Goal: Information Seeking & Learning: Learn about a topic

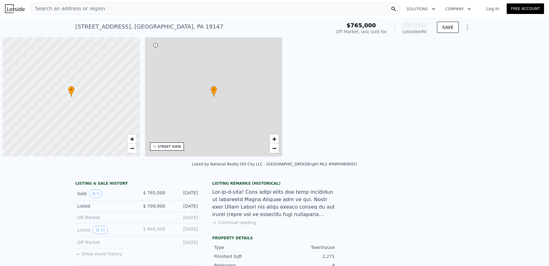
scroll to position [0, 2]
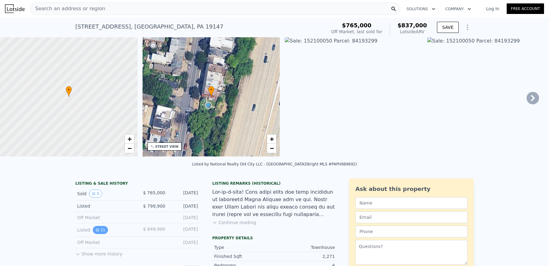
click at [100, 231] on button "11" at bounding box center [100, 230] width 15 height 8
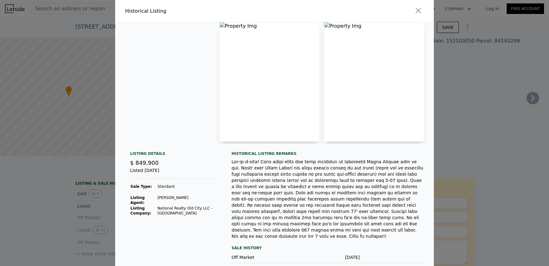
scroll to position [12, 0]
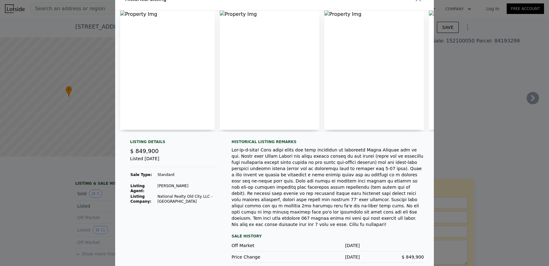
click at [190, 73] on img at bounding box center [167, 70] width 95 height 119
click at [126, 13] on img at bounding box center [167, 70] width 95 height 119
click at [60, 188] on div at bounding box center [274, 133] width 549 height 266
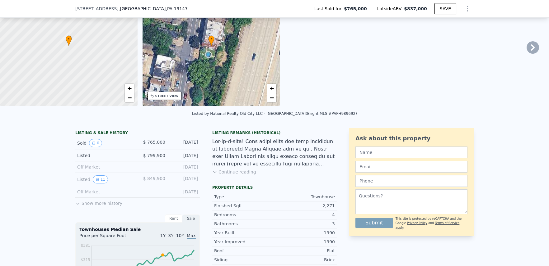
scroll to position [49, 0]
click at [107, 203] on button "Show more history" at bounding box center [98, 201] width 47 height 9
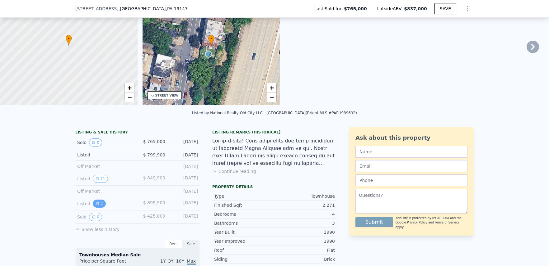
click at [97, 203] on icon "View historical data" at bounding box center [97, 204] width 4 height 4
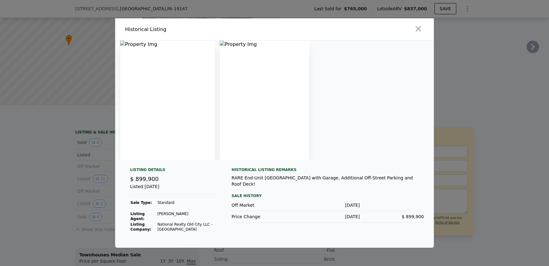
click at [54, 186] on div at bounding box center [274, 133] width 549 height 266
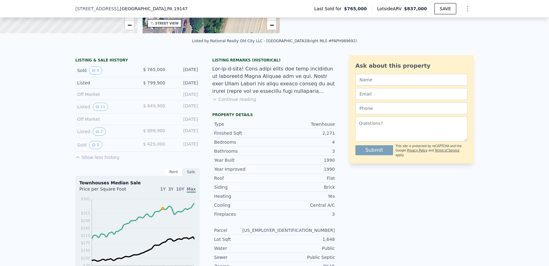
scroll to position [108, 0]
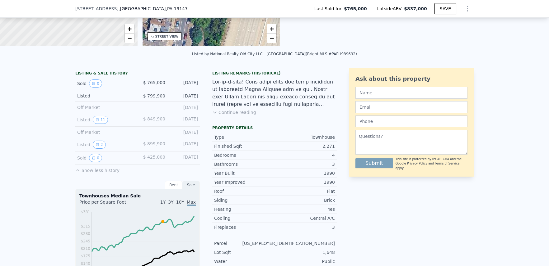
click at [235, 111] on button "Continue reading" at bounding box center [234, 112] width 44 height 6
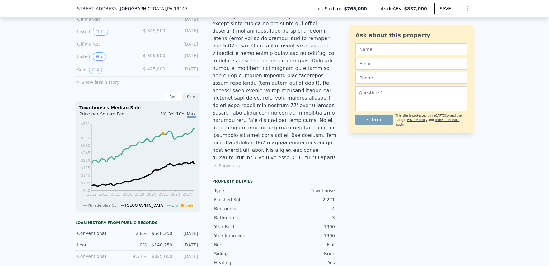
scroll to position [198, 0]
click at [176, 94] on div "Rent" at bounding box center [173, 96] width 17 height 8
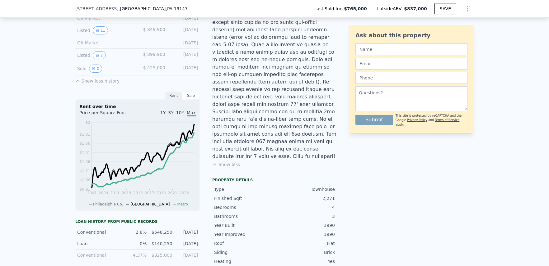
click at [190, 93] on div "Sale" at bounding box center [190, 96] width 17 height 8
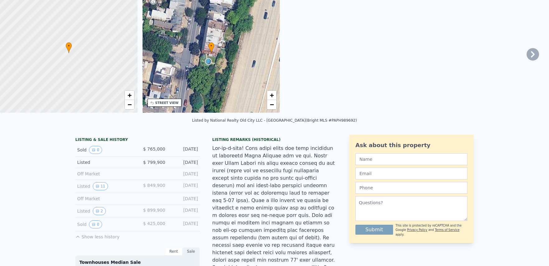
scroll to position [2, 0]
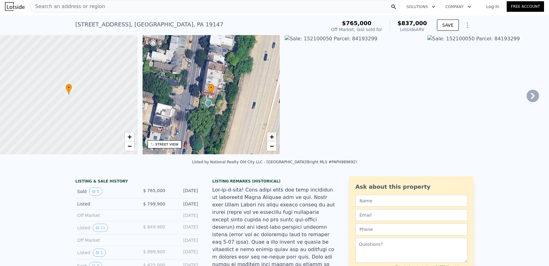
click at [268, 134] on link "+" at bounding box center [271, 136] width 9 height 9
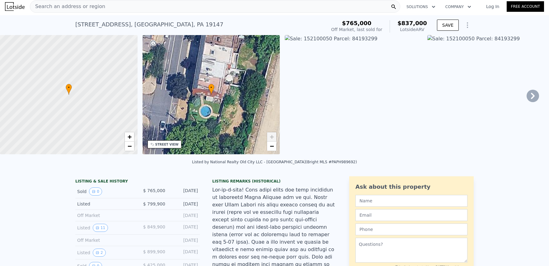
click at [277, 150] on div "• + −" at bounding box center [210, 94] width 137 height 119
click at [273, 149] on span "−" at bounding box center [272, 146] width 4 height 8
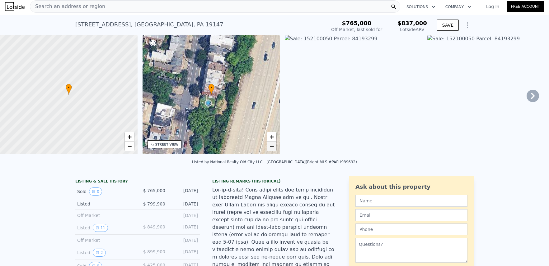
click at [273, 149] on span "−" at bounding box center [272, 146] width 4 height 8
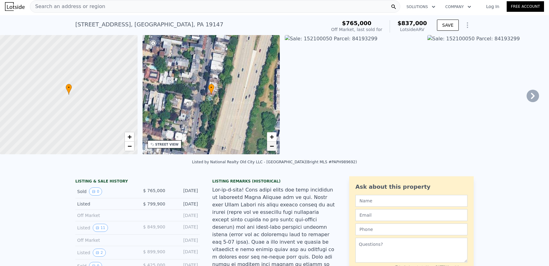
click at [273, 149] on span "−" at bounding box center [272, 146] width 4 height 8
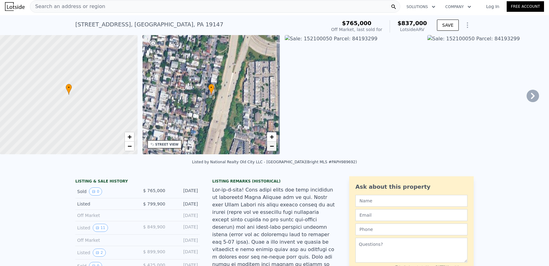
click at [273, 149] on span "−" at bounding box center [272, 146] width 4 height 8
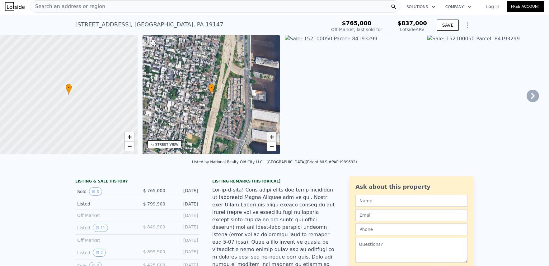
click at [271, 134] on span "+" at bounding box center [272, 137] width 4 height 8
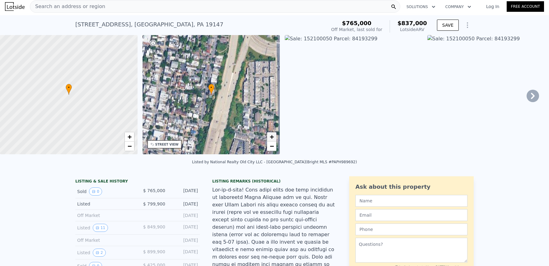
click at [271, 134] on span "+" at bounding box center [272, 137] width 4 height 8
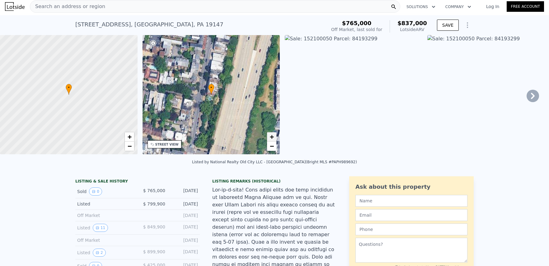
click at [271, 134] on span "+" at bounding box center [272, 137] width 4 height 8
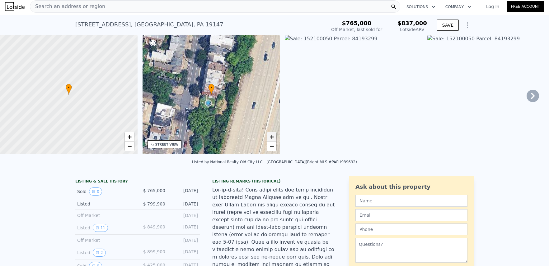
click at [271, 134] on span "+" at bounding box center [272, 137] width 4 height 8
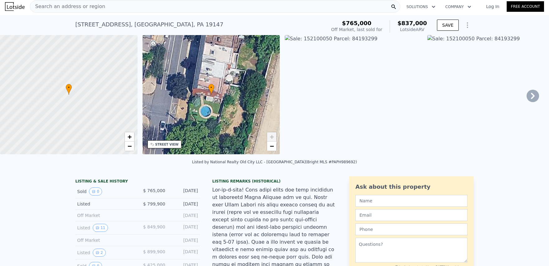
click at [271, 134] on span "+" at bounding box center [272, 137] width 4 height 8
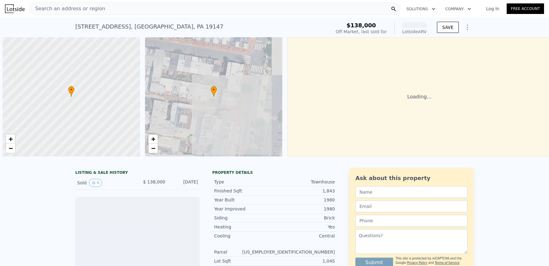
scroll to position [0, 2]
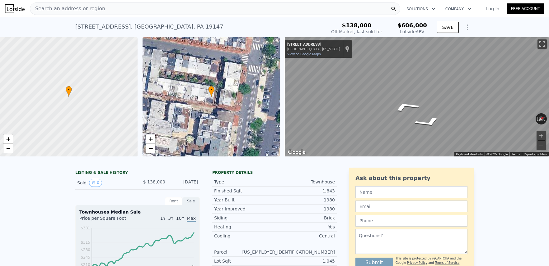
click at [215, 94] on div "• + −" at bounding box center [210, 96] width 137 height 119
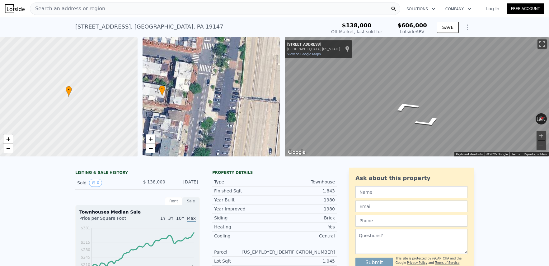
drag, startPoint x: 240, startPoint y: 103, endPoint x: 191, endPoint y: 102, distance: 49.1
click at [191, 102] on div "• + −" at bounding box center [210, 96] width 137 height 119
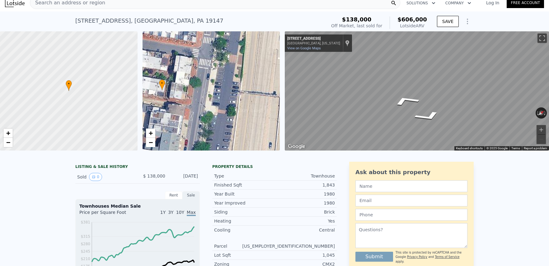
scroll to position [0, 0]
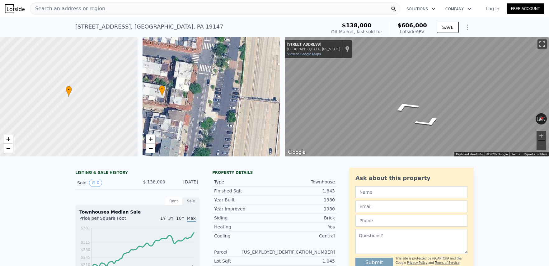
click at [116, 27] on div "[STREET_ADDRESS]" at bounding box center [149, 26] width 148 height 9
copy div "[STREET_ADDRESS] Sold [DATE] for $138k (~ARV $606k )"
